Goal: Task Accomplishment & Management: Use online tool/utility

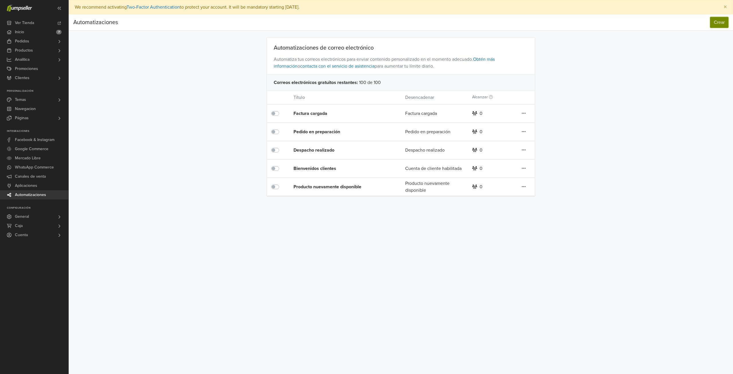
click at [719, 22] on button "Crear" at bounding box center [719, 22] width 18 height 11
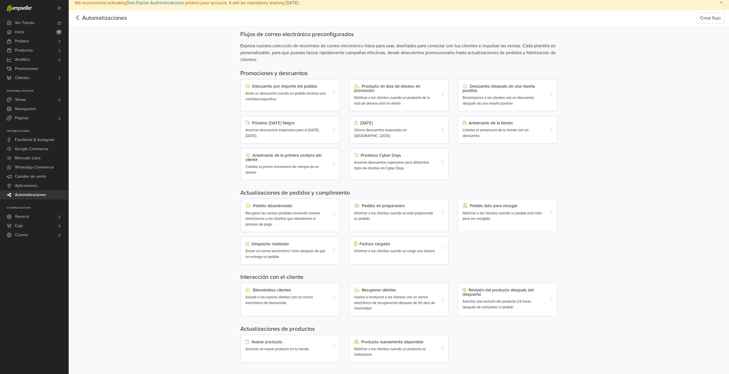
scroll to position [7, 0]
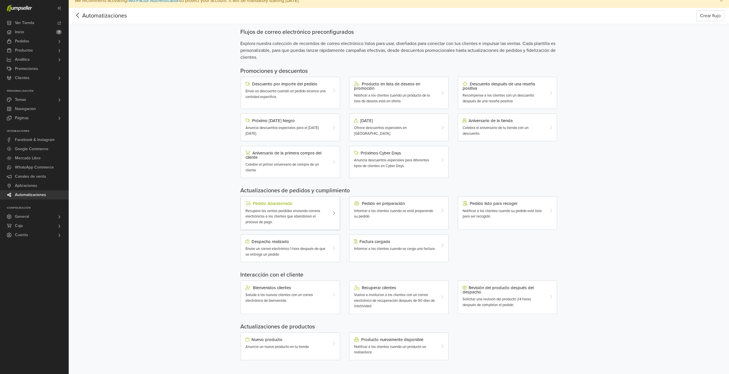
click at [286, 219] on div "Recupere las ventas perdidas enviando correos electrónicos a los clientes que a…" at bounding box center [286, 216] width 82 height 17
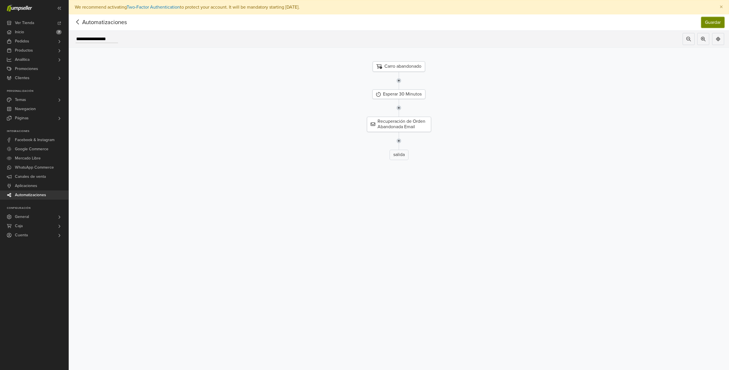
click at [710, 24] on button "Guardar" at bounding box center [712, 22] width 23 height 11
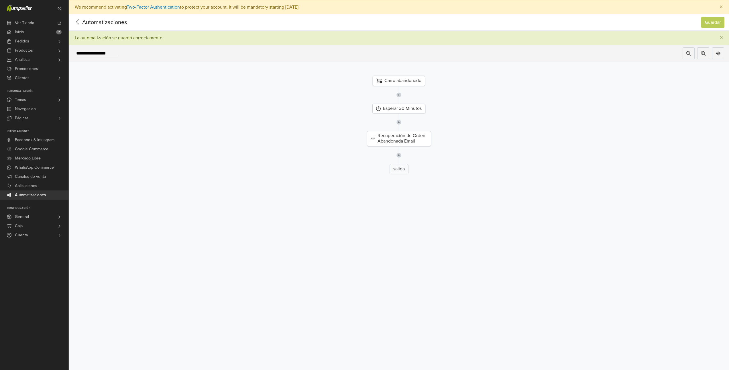
click at [78, 21] on icon at bounding box center [77, 21] width 9 height 7
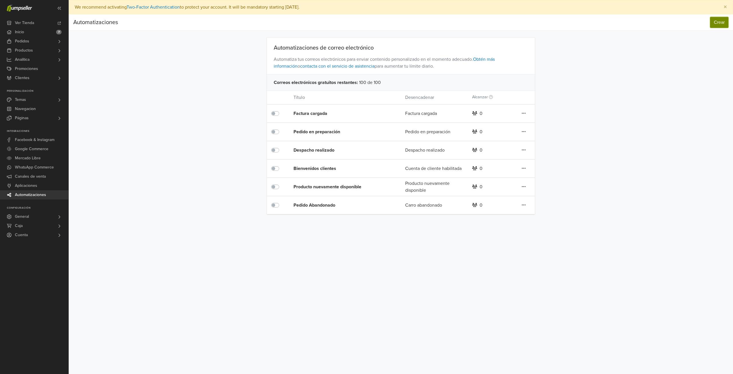
click at [713, 23] on button "Crear" at bounding box center [719, 22] width 18 height 11
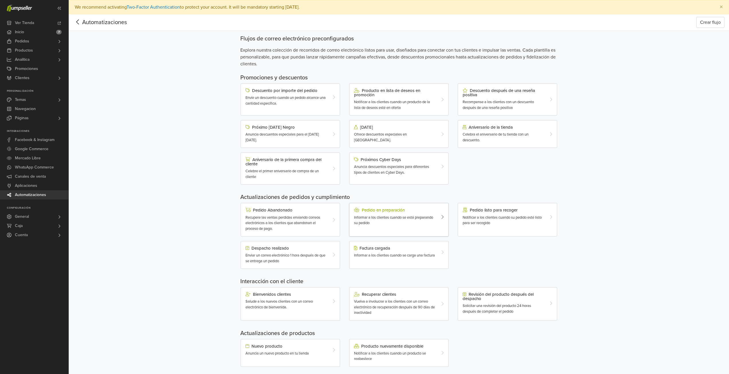
click at [415, 216] on span "Informar a los clientes cuando se está preparando su pedido" at bounding box center [393, 220] width 79 height 10
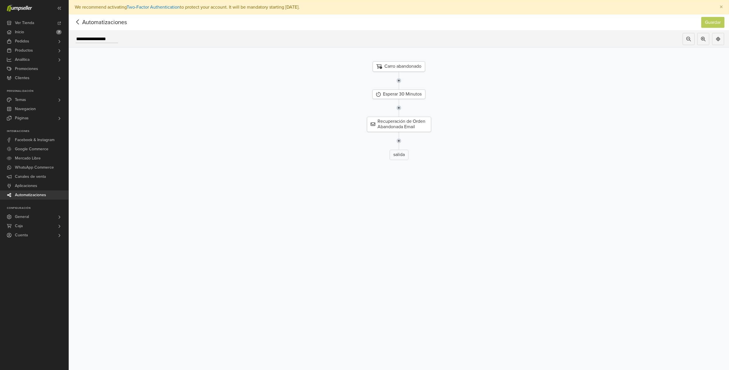
click at [77, 22] on icon at bounding box center [77, 21] width 9 height 7
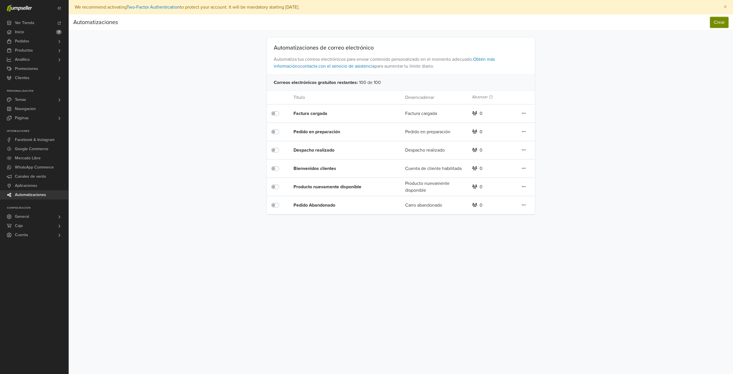
click at [720, 22] on button "Crear" at bounding box center [719, 22] width 18 height 11
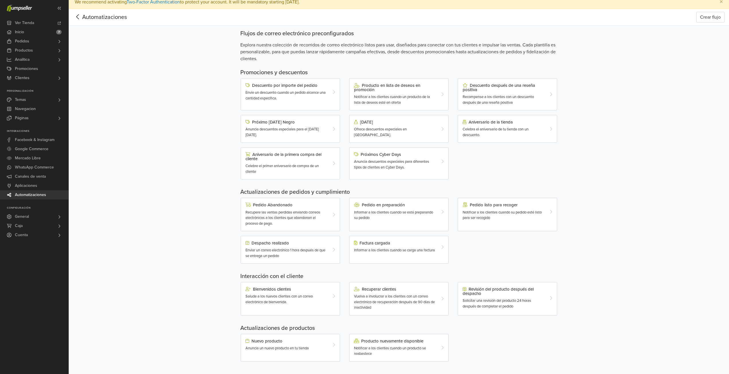
scroll to position [7, 0]
click at [387, 337] on div "Producto nuevamente disponible Notificar a los clientes cuando un producto se r…" at bounding box center [398, 346] width 99 height 28
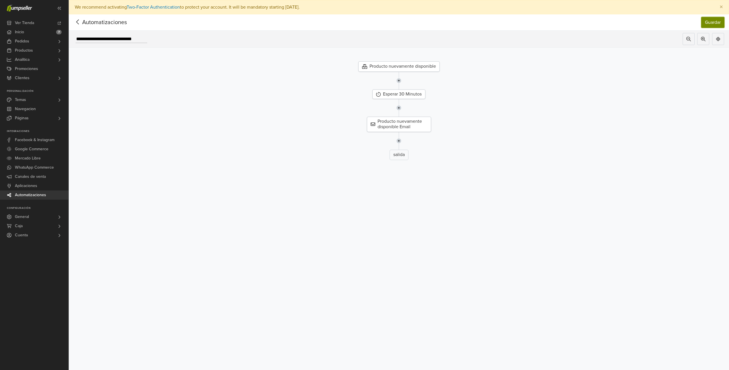
click at [711, 23] on button "Guardar" at bounding box center [712, 22] width 23 height 11
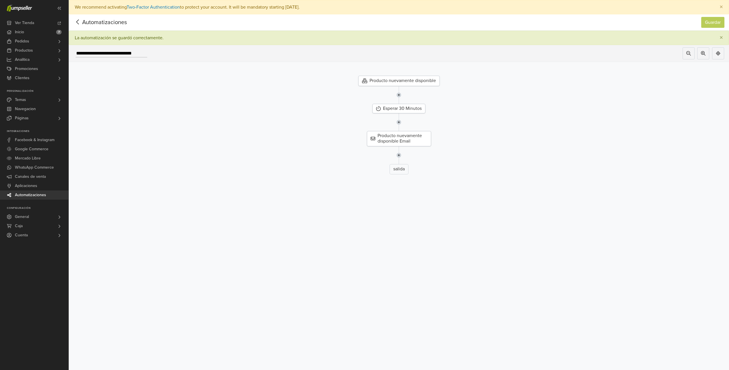
click at [77, 23] on icon at bounding box center [77, 21] width 9 height 7
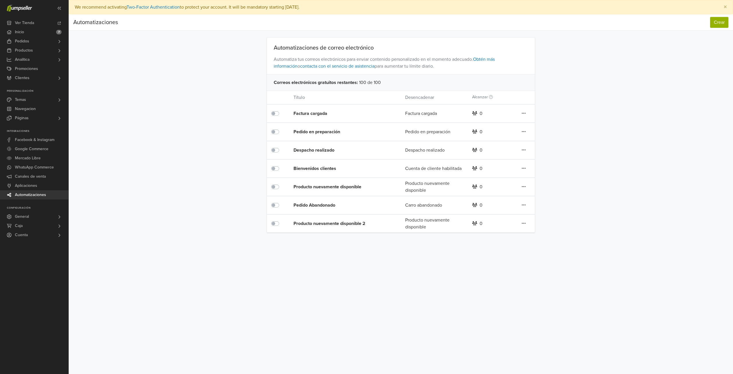
click at [524, 224] on icon at bounding box center [524, 223] width 4 height 5
click at [492, 254] on link "Borrar" at bounding box center [503, 253] width 45 height 9
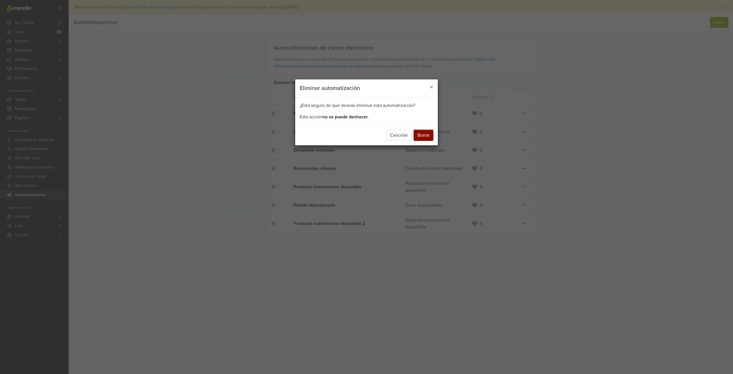
click at [424, 136] on button "Borrar" at bounding box center [423, 135] width 19 height 11
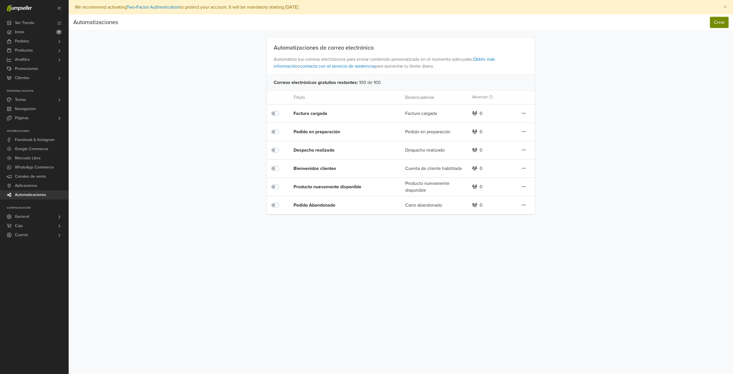
click at [718, 24] on button "Crear" at bounding box center [719, 22] width 18 height 11
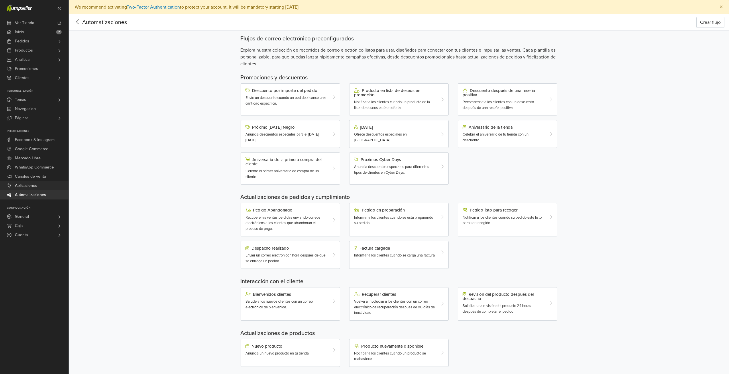
click at [26, 187] on span "Aplicaciones" at bounding box center [26, 185] width 22 height 9
